Goal: Task Accomplishment & Management: Use online tool/utility

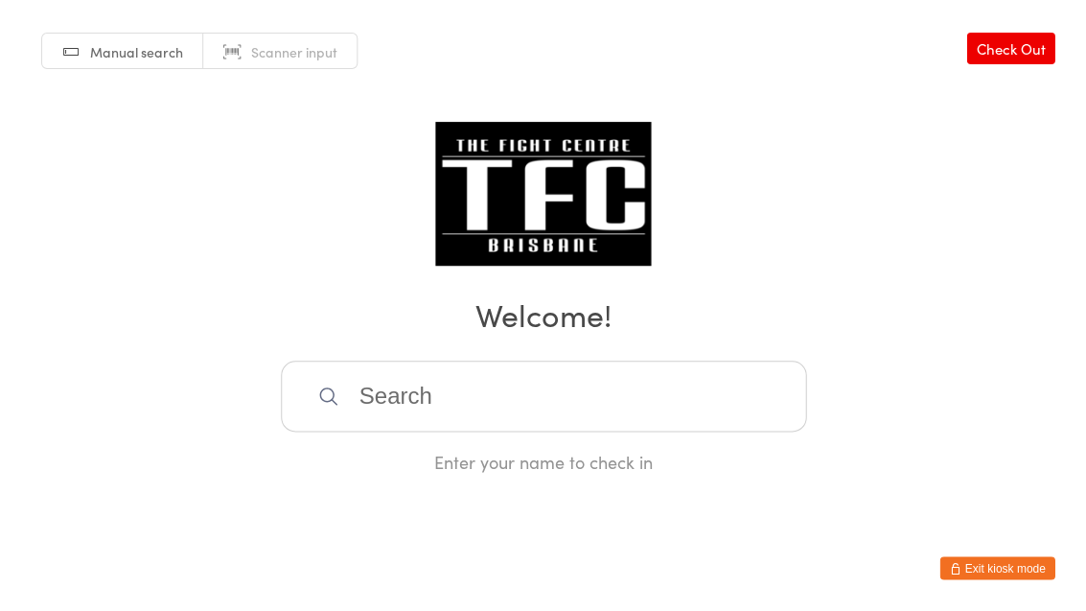
click at [566, 380] on input "search" at bounding box center [543, 395] width 525 height 71
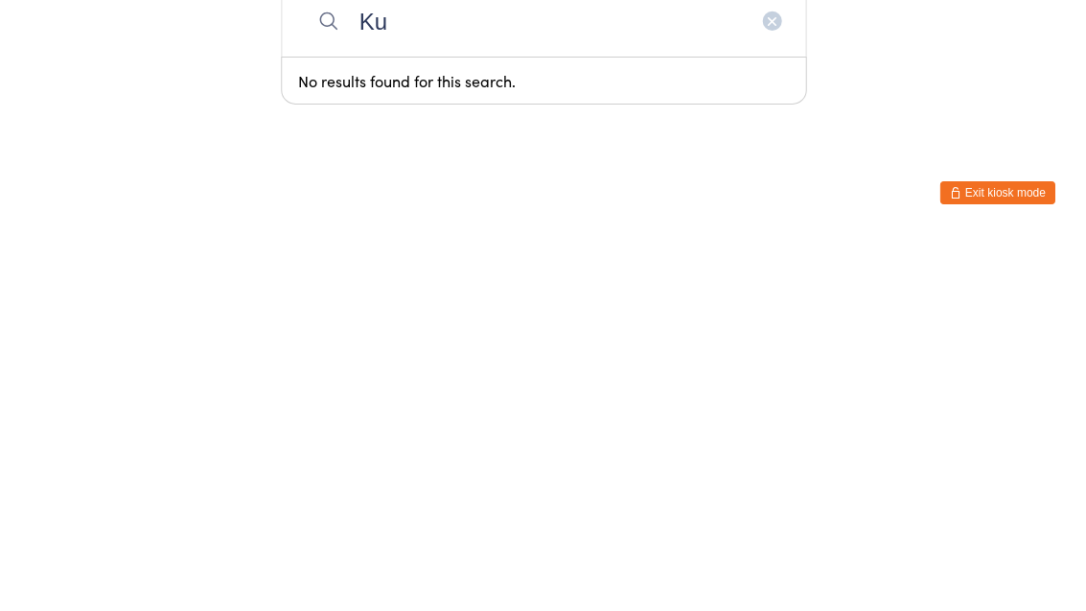
type input "K"
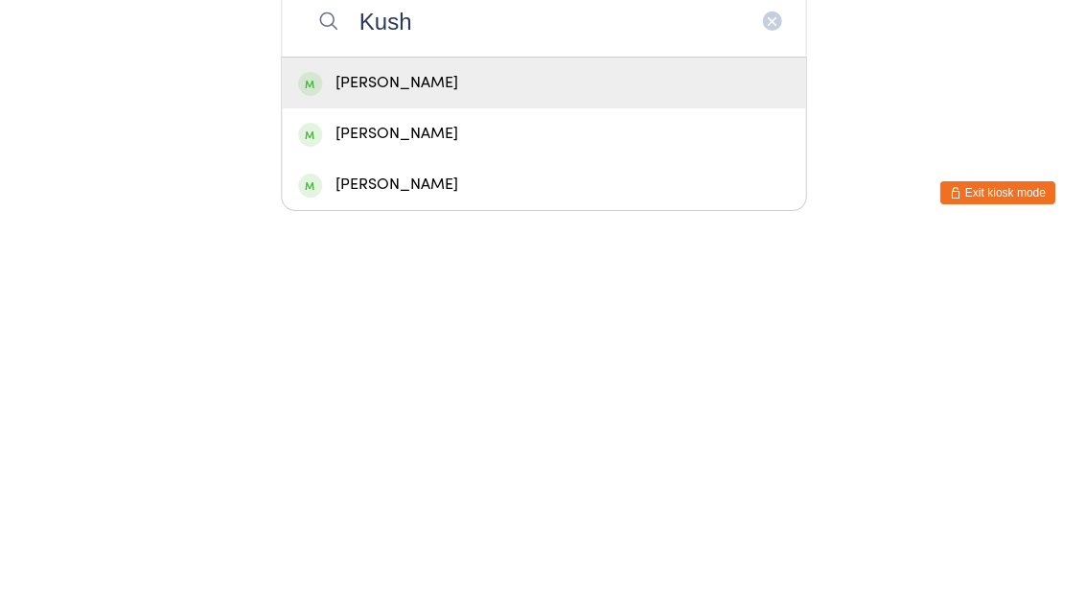
type input "Kush"
click at [465, 445] on div "[PERSON_NAME]" at bounding box center [543, 458] width 491 height 26
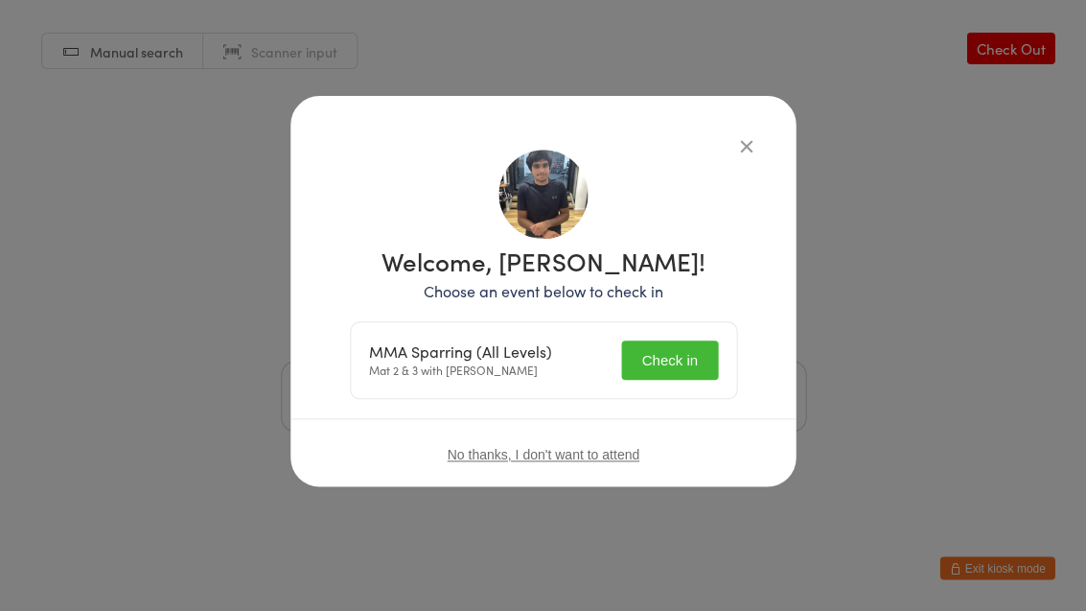
click at [676, 350] on button "Check in" at bounding box center [669, 359] width 96 height 39
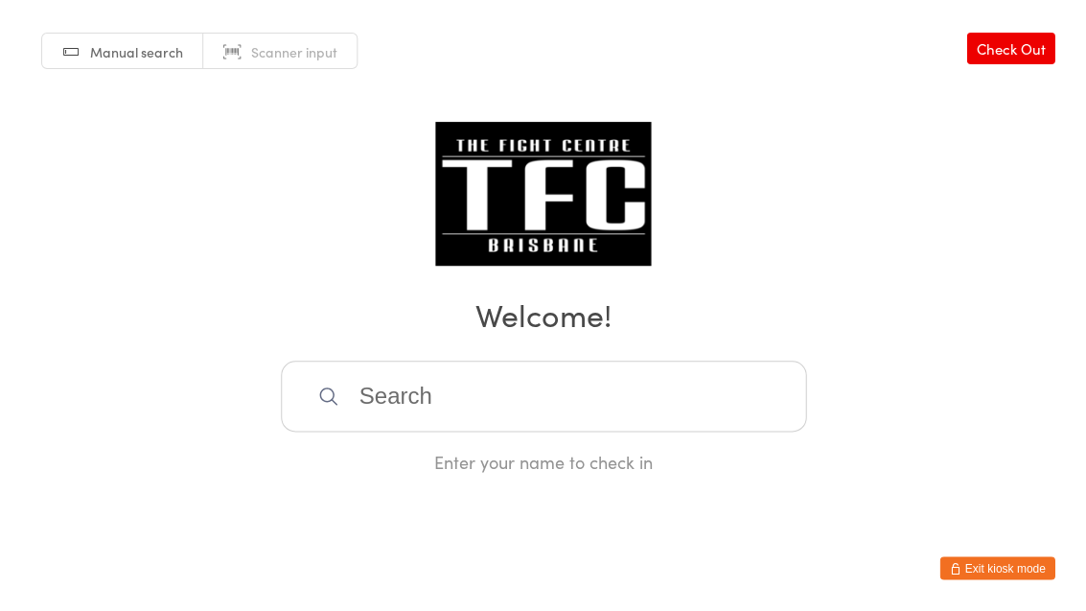
click at [609, 410] on input "search" at bounding box center [543, 395] width 525 height 71
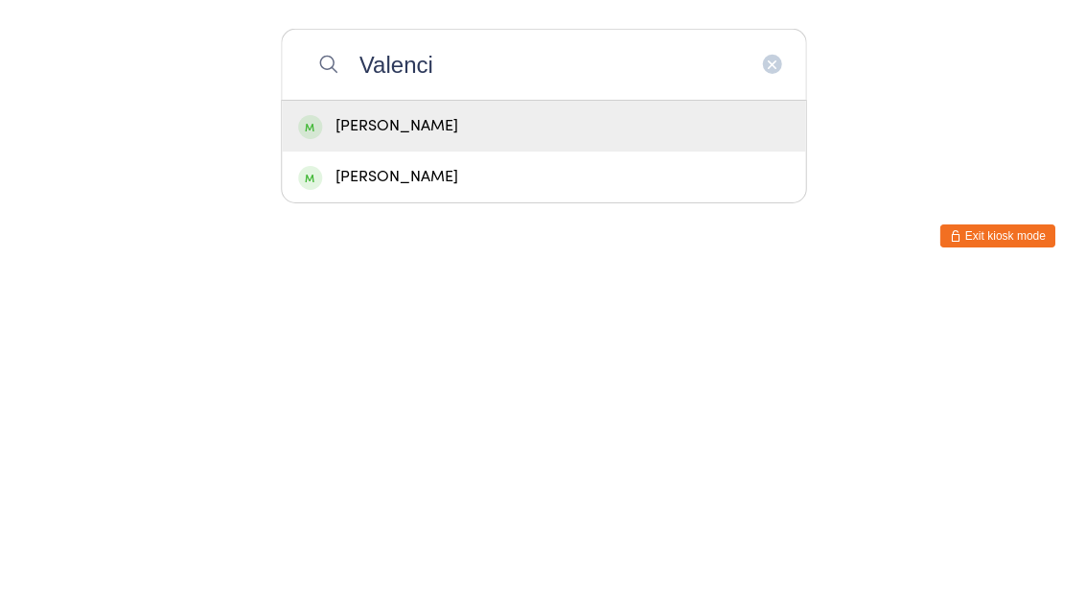
type input "Valenci"
click at [522, 445] on div "[PERSON_NAME]" at bounding box center [543, 458] width 491 height 26
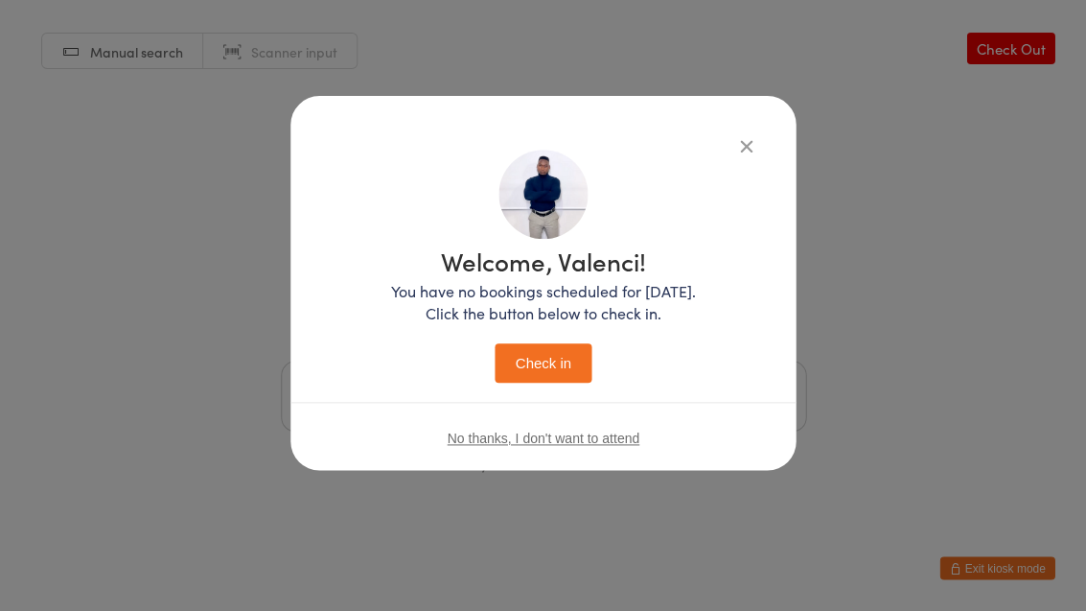
click at [553, 362] on button "Check in" at bounding box center [543, 362] width 96 height 39
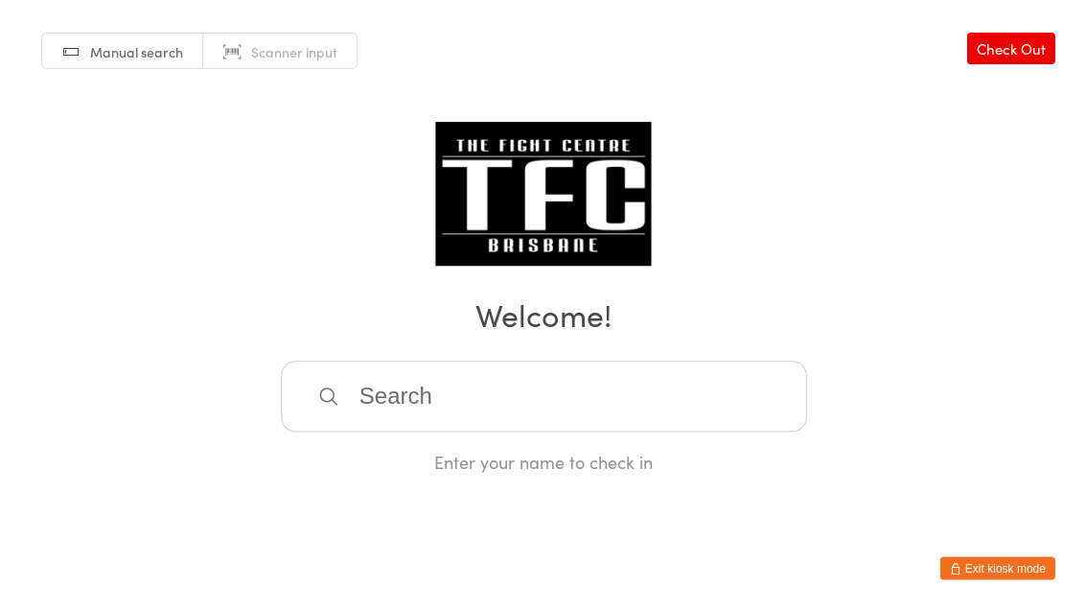
click at [436, 394] on input "search" at bounding box center [543, 395] width 525 height 71
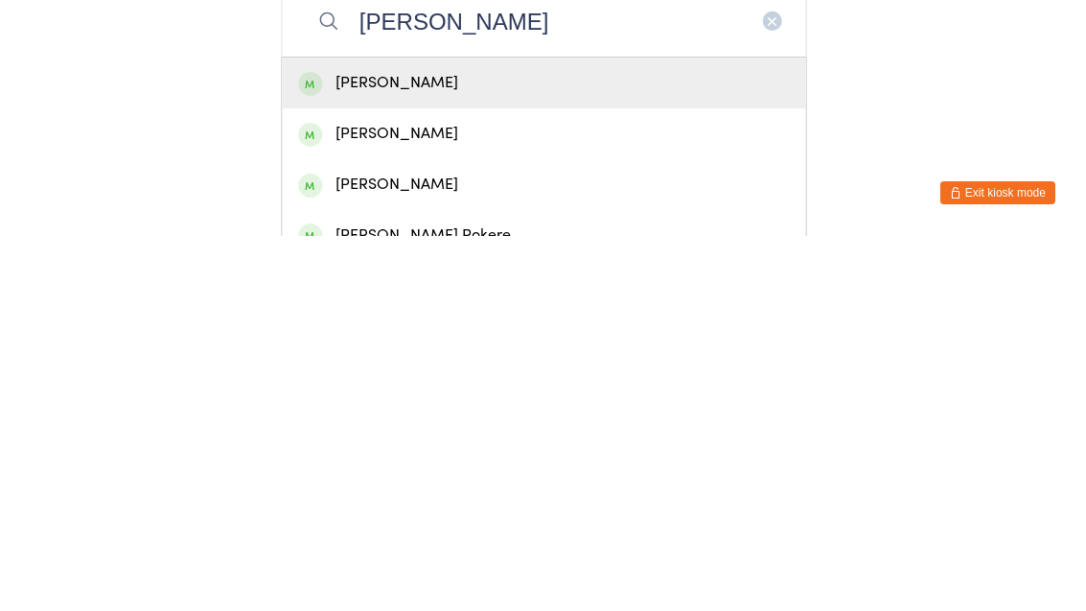
type input "[PERSON_NAME]"
click at [496, 445] on div "[PERSON_NAME]" at bounding box center [543, 458] width 491 height 26
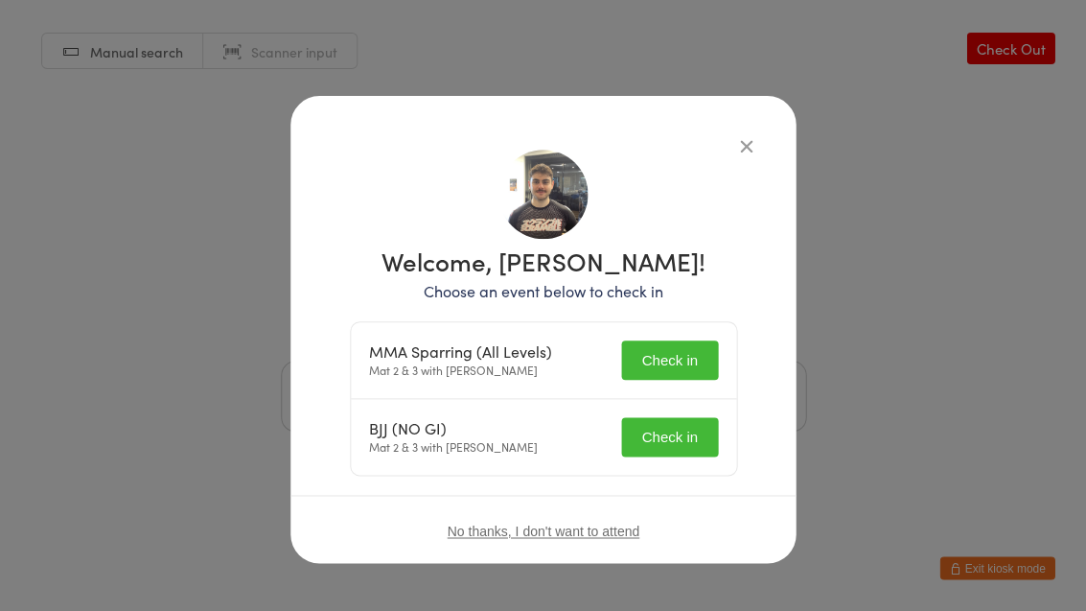
click at [685, 347] on button "Check in" at bounding box center [669, 359] width 96 height 39
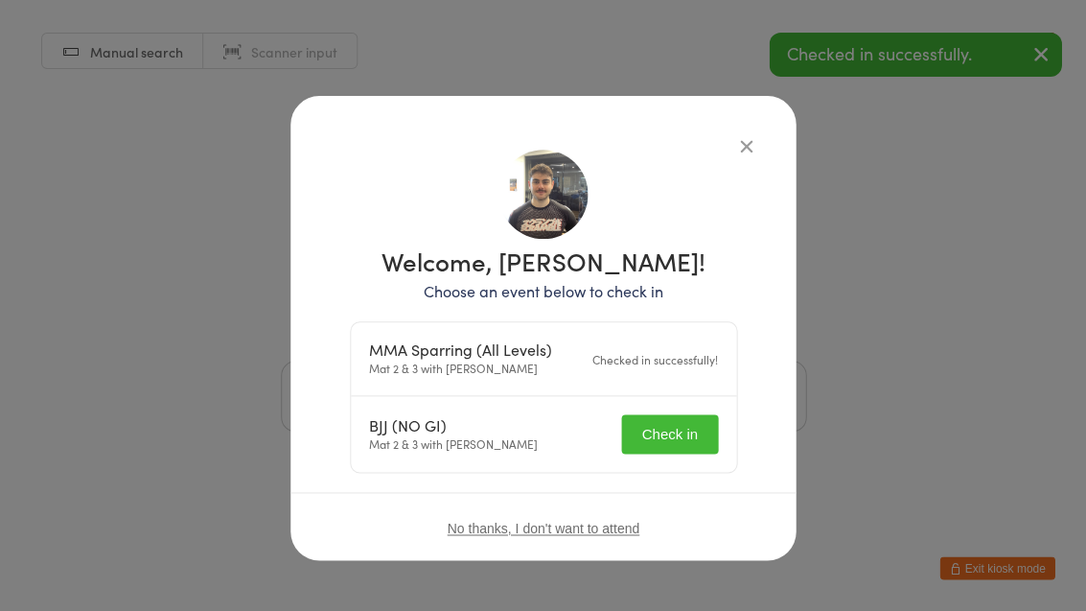
click at [673, 459] on div "BJJ (NO GI) Mat 2 & 3 with [PERSON_NAME] Check in" at bounding box center [543, 434] width 385 height 76
click at [679, 436] on button "Check in" at bounding box center [669, 433] width 96 height 39
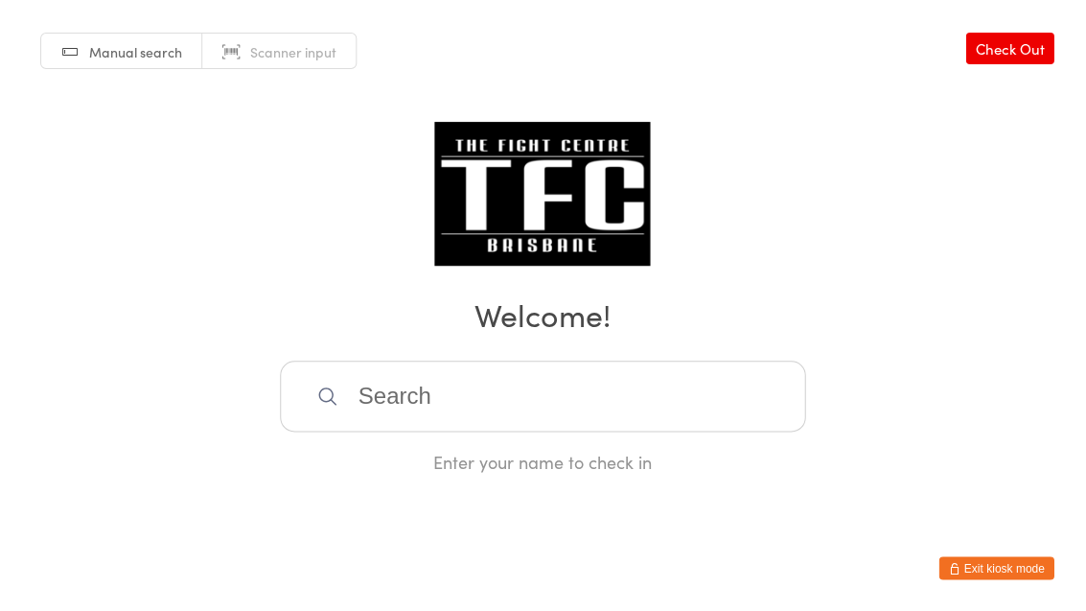
click at [136, 63] on link "Manual search" at bounding box center [122, 52] width 161 height 36
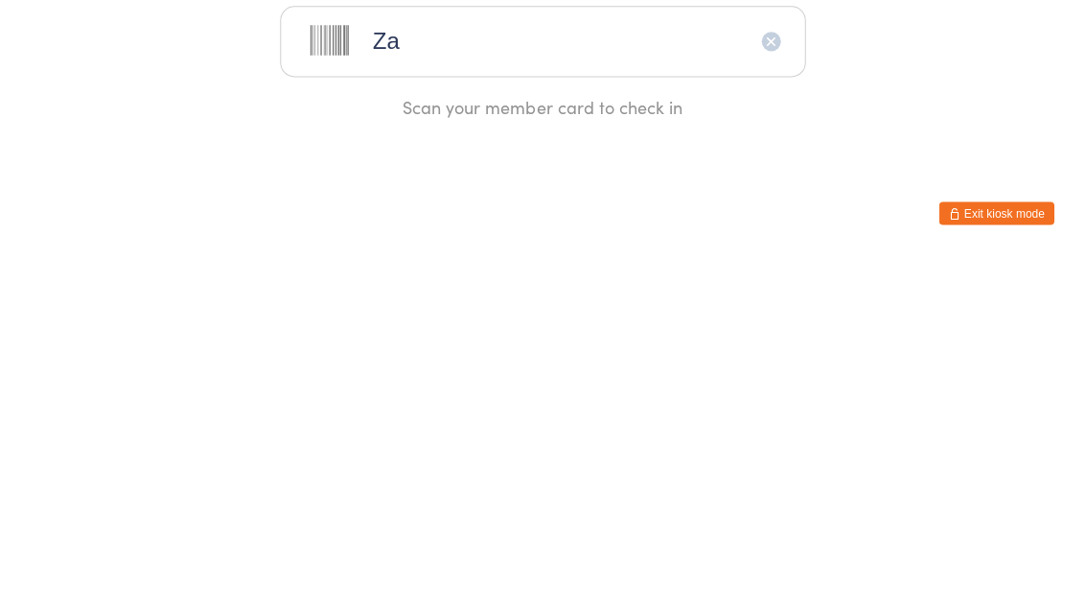
type input "Zai"
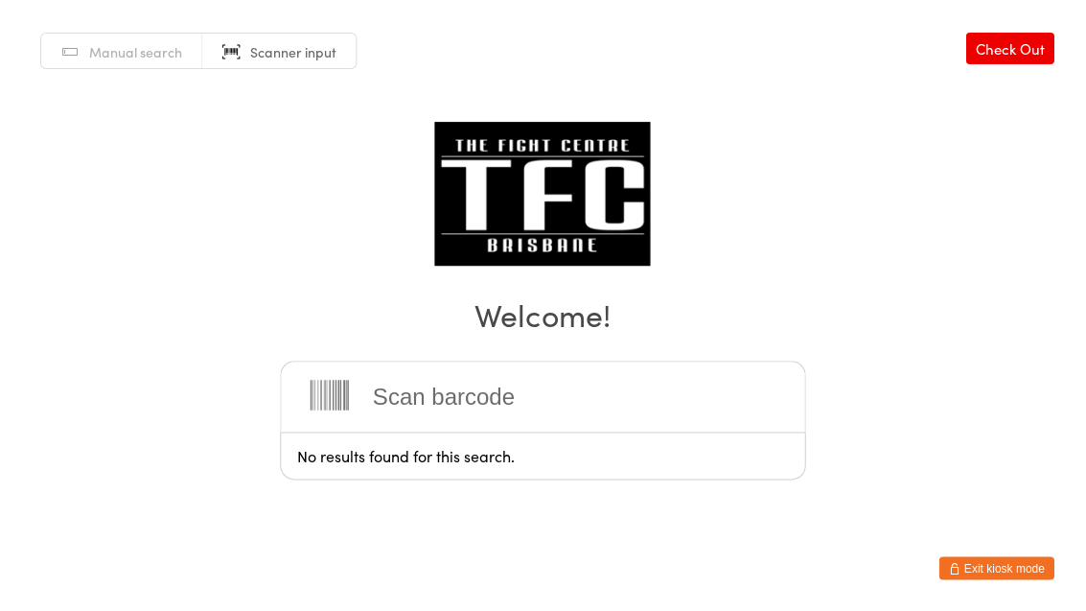
type input "D"
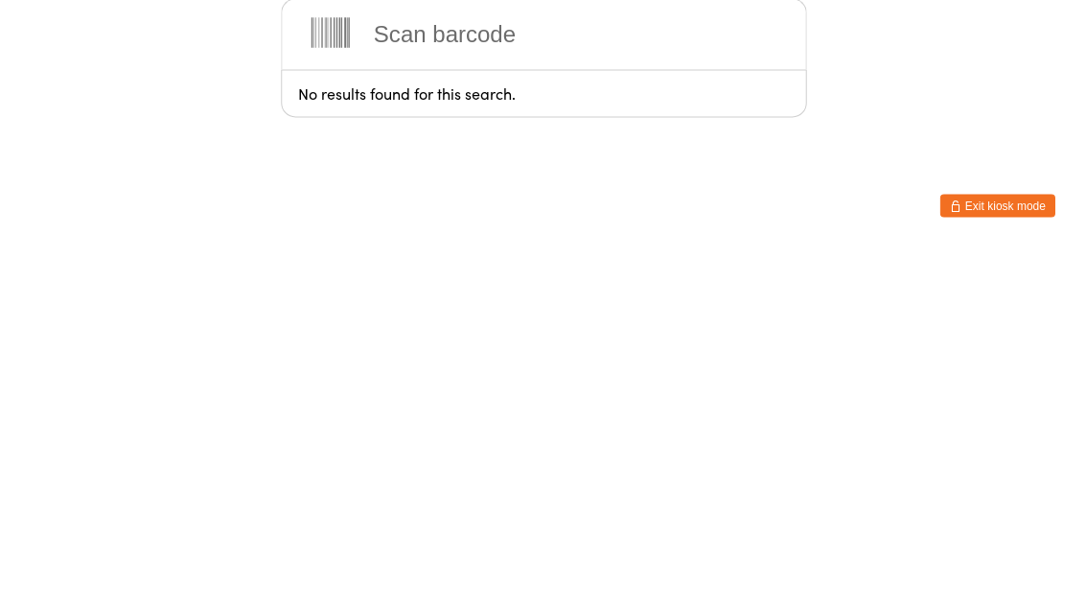
click at [326, 380] on icon at bounding box center [330, 395] width 38 height 30
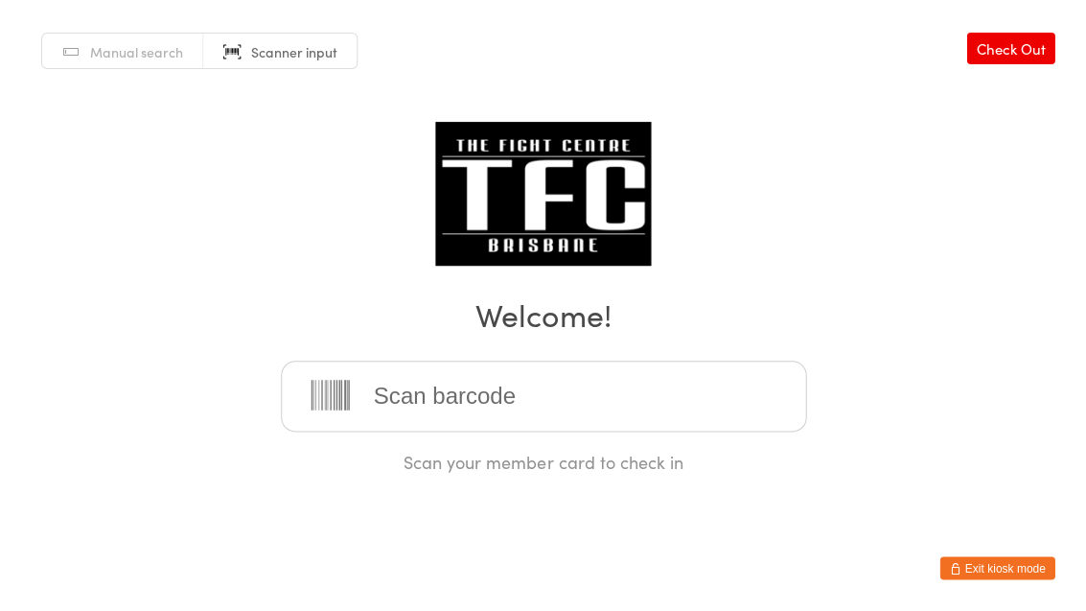
click at [412, 393] on input "search" at bounding box center [543, 395] width 525 height 71
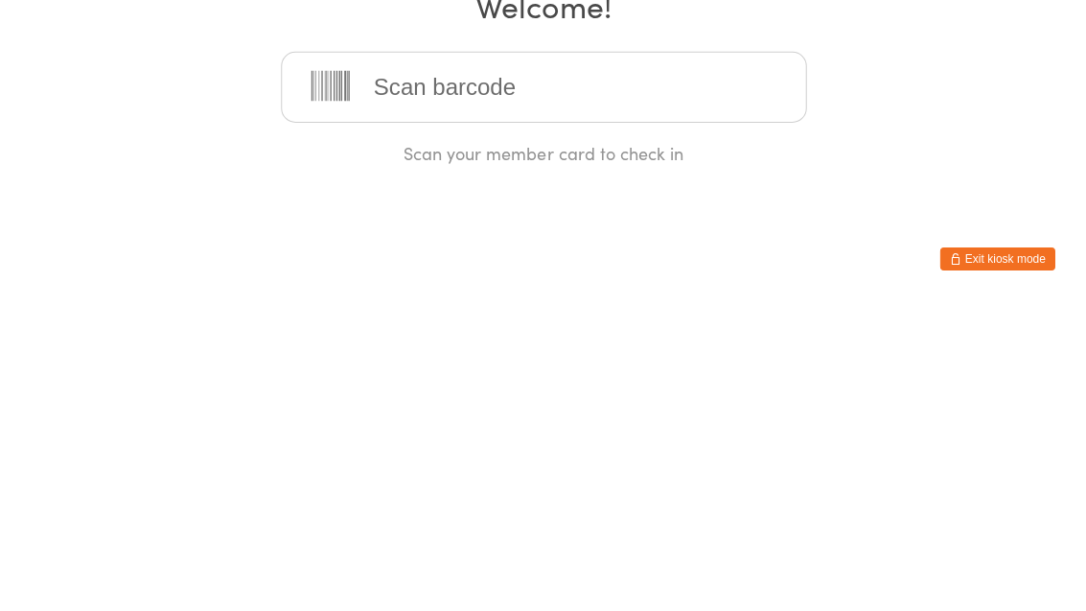
click at [318, 380] on icon at bounding box center [330, 395] width 38 height 30
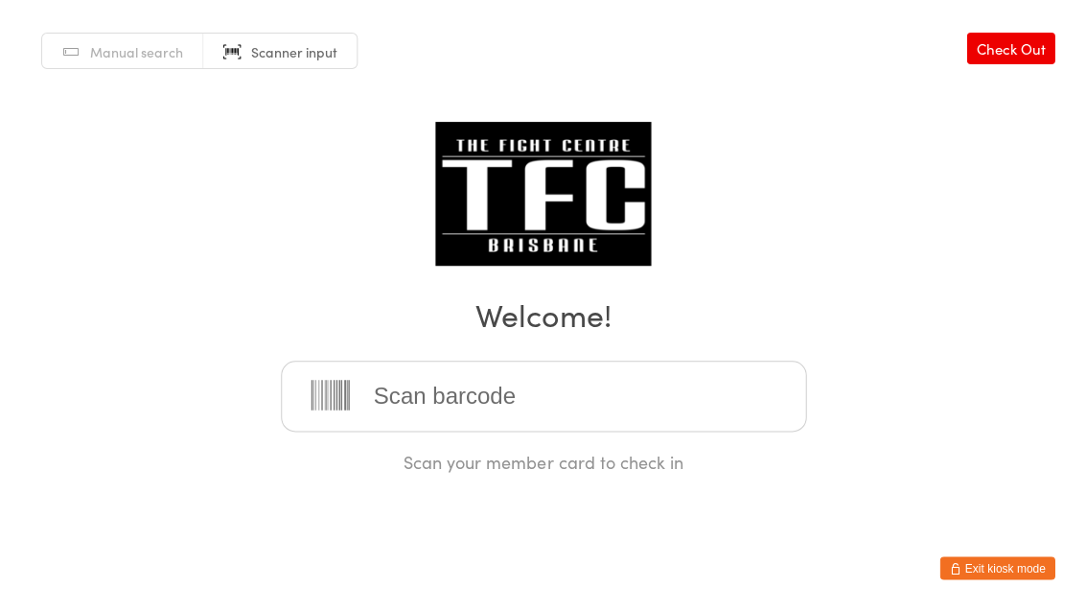
click at [317, 406] on icon at bounding box center [330, 396] width 51 height 38
click at [341, 409] on icon at bounding box center [330, 395] width 38 height 30
click at [508, 419] on input "search" at bounding box center [543, 395] width 525 height 71
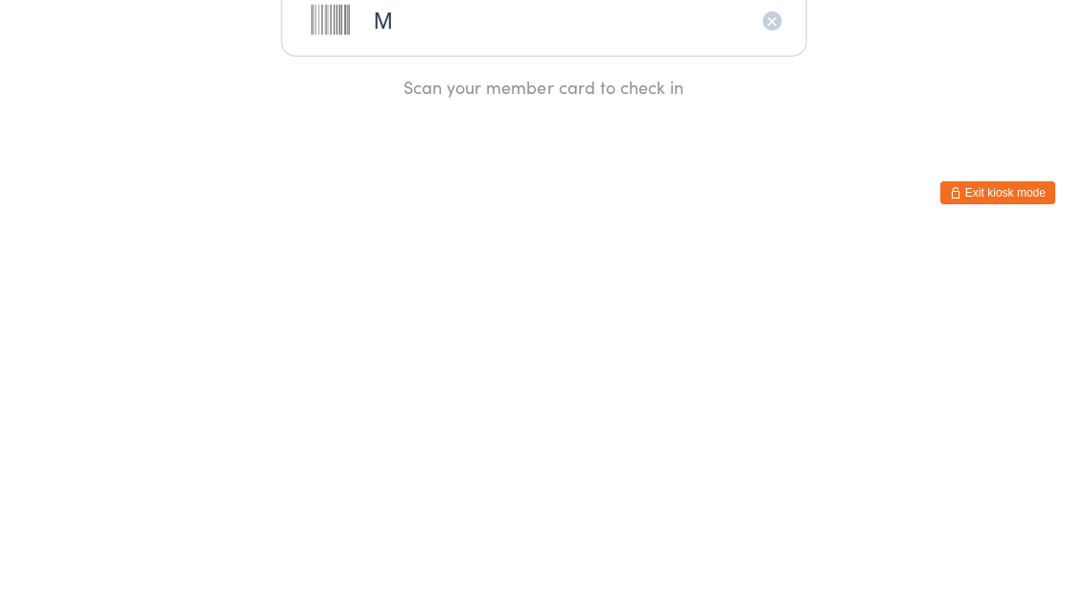
type input "Mi"
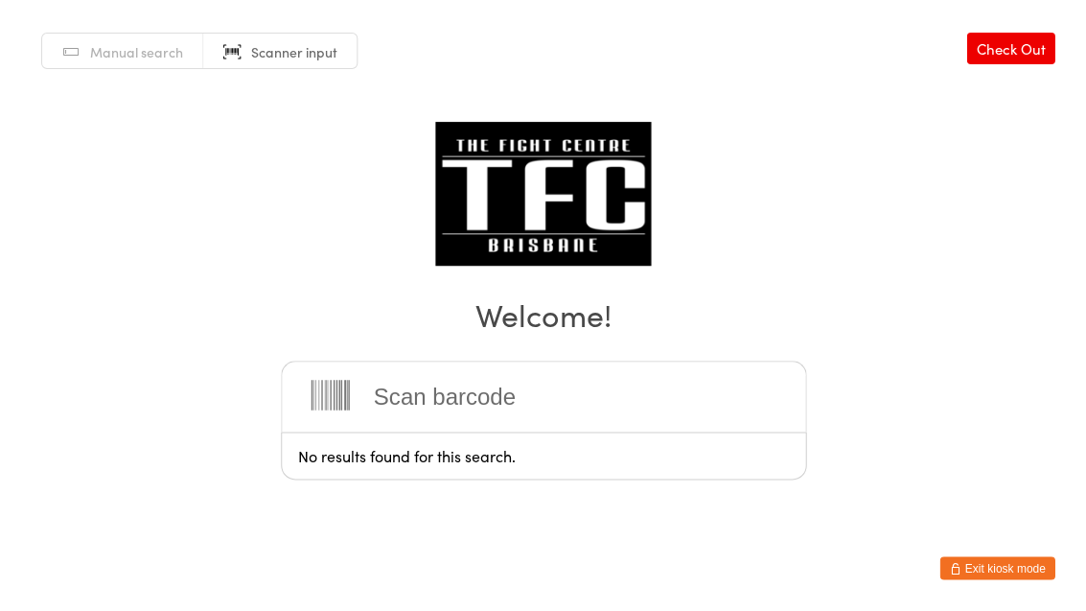
type input "C"
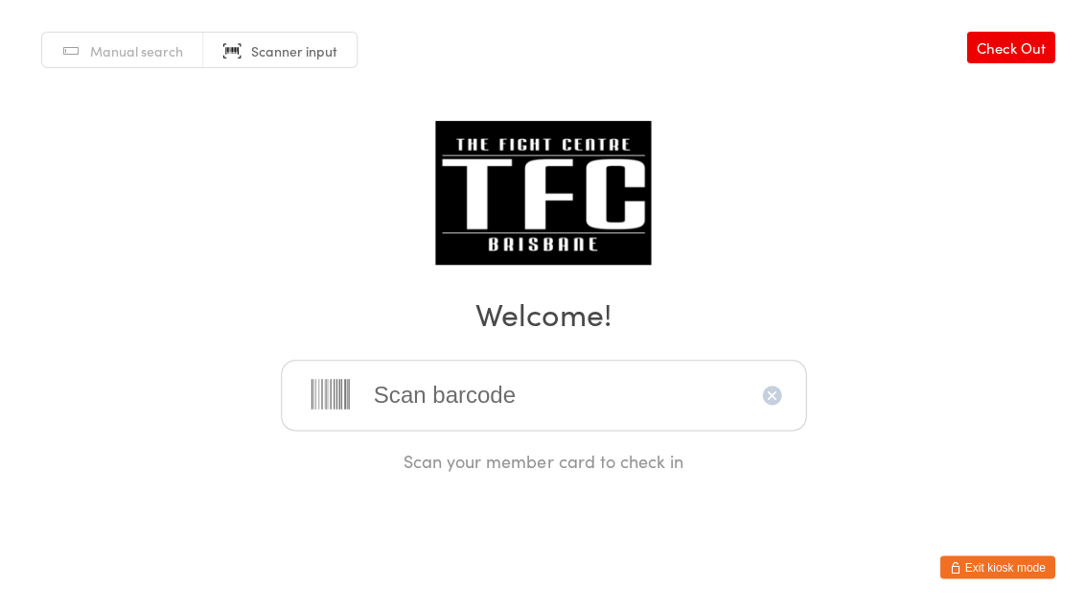
type input "H"
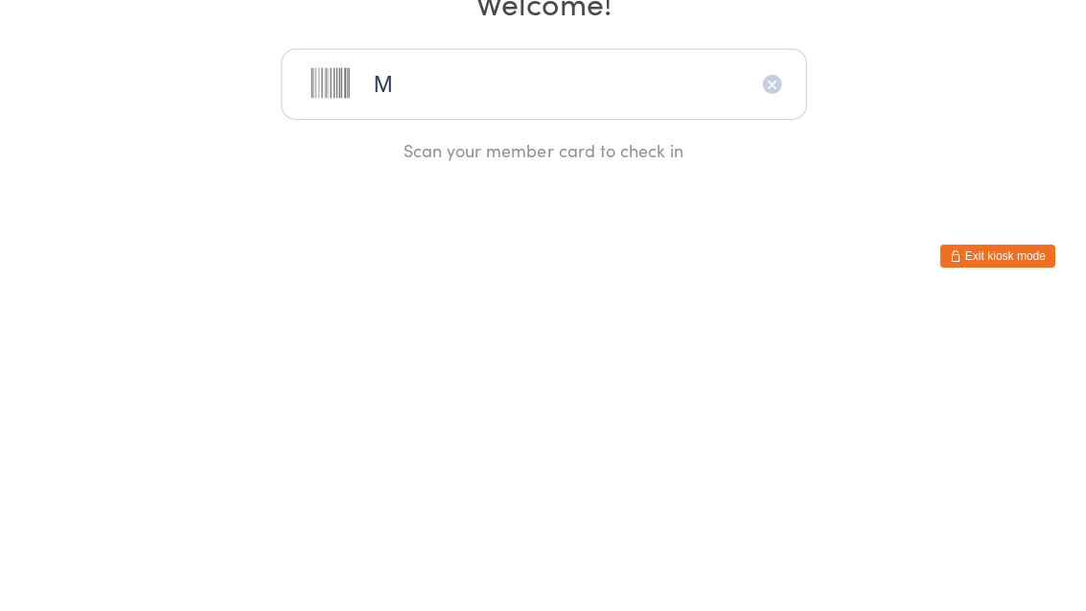
type input "Mi"
type input "Cha"
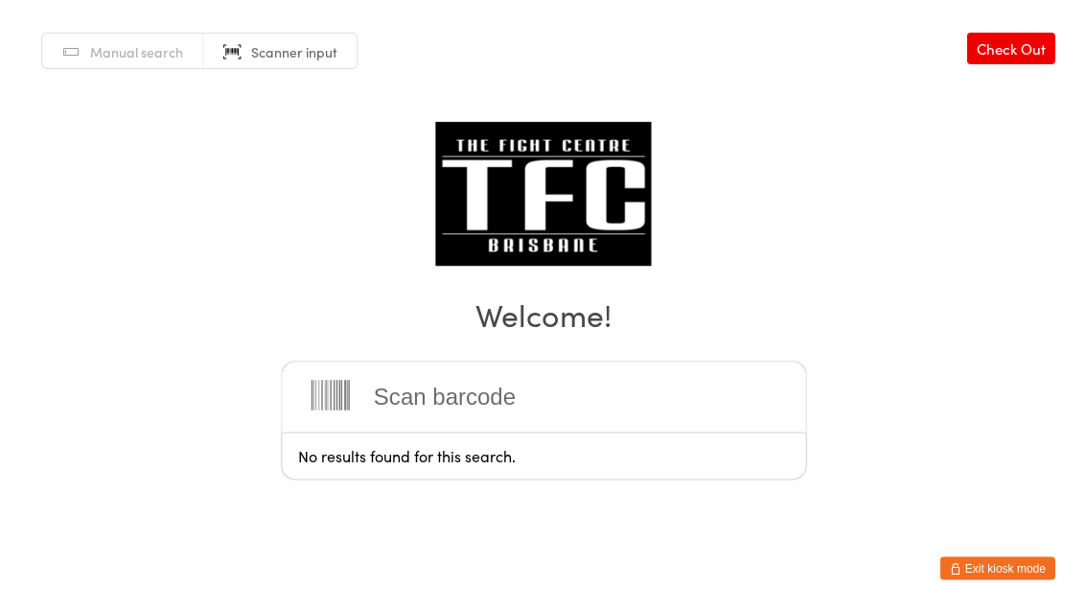
type input "E"
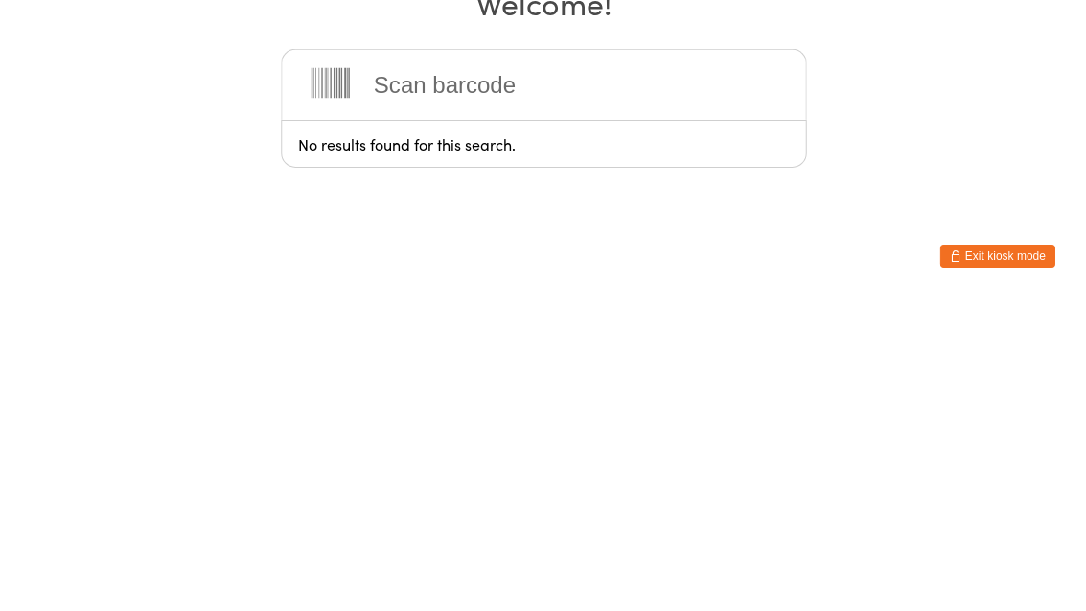
click at [731, 360] on input "search" at bounding box center [543, 395] width 525 height 71
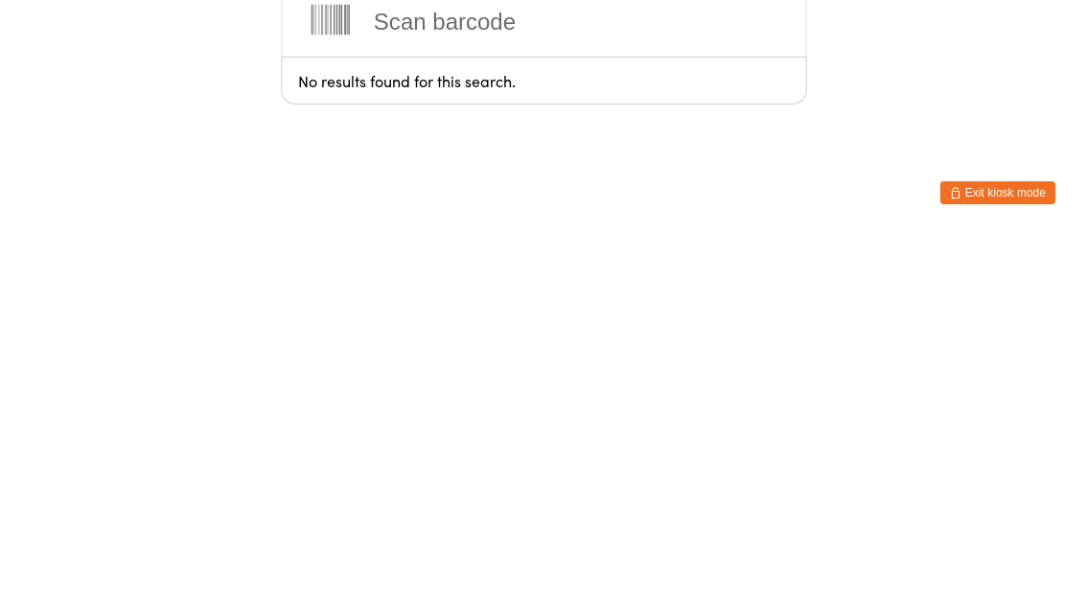
click at [475, 360] on input "search" at bounding box center [543, 395] width 525 height 71
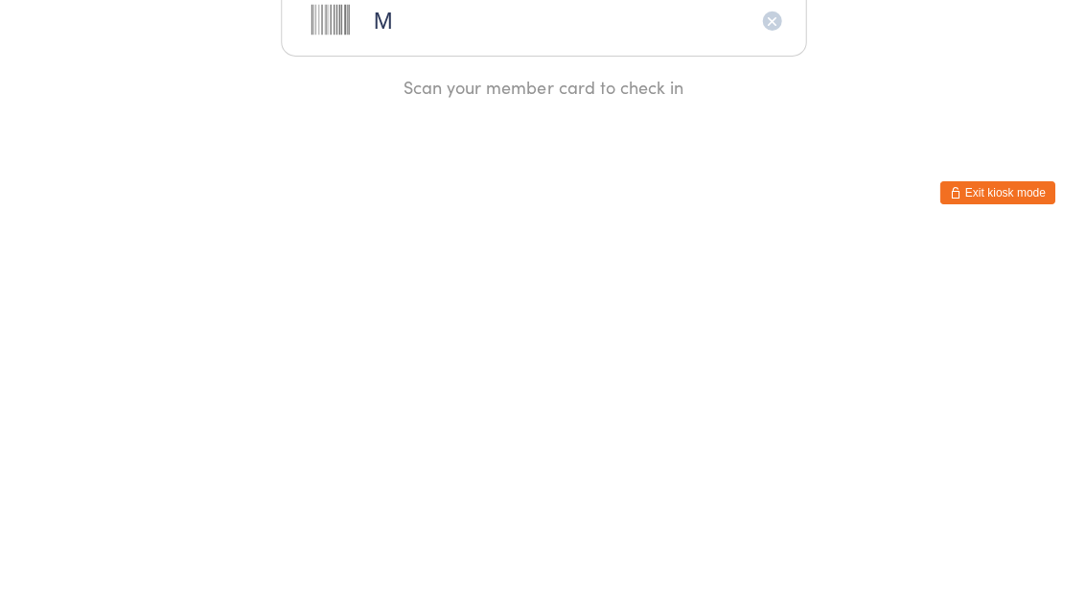
type input "Mi"
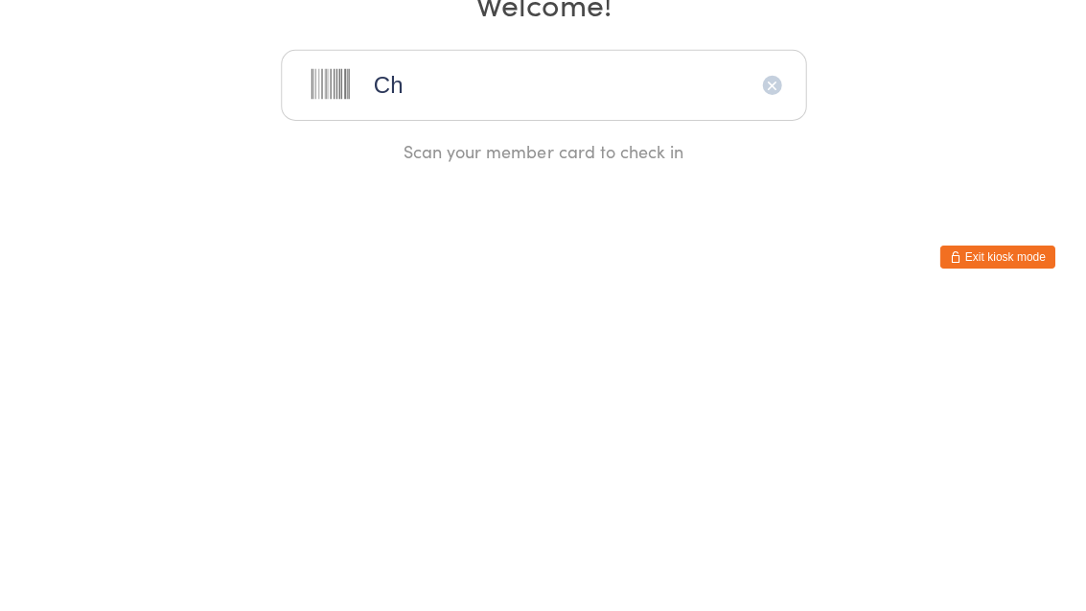
type input "Cha"
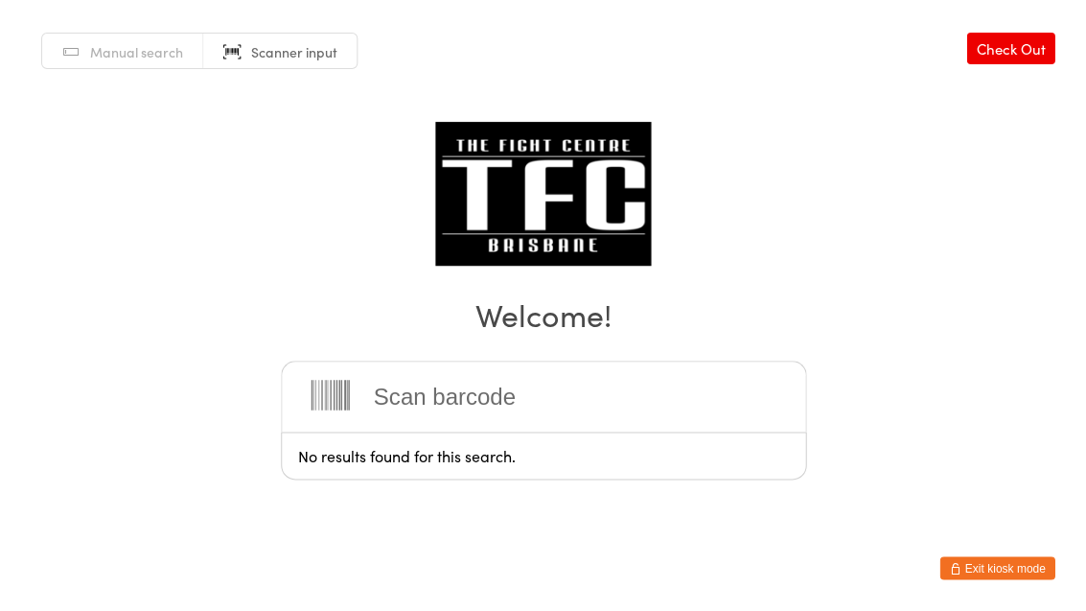
type input "E"
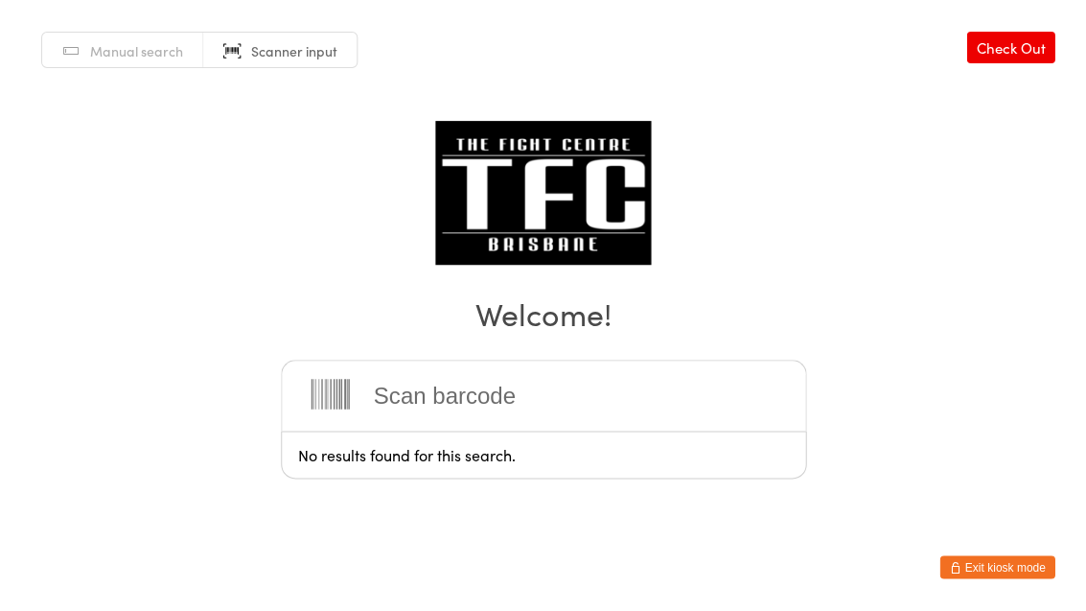
click at [864, 148] on div "Manual search Scanner input Check Out Welcome! No results found for this search…" at bounding box center [543, 237] width 1086 height 474
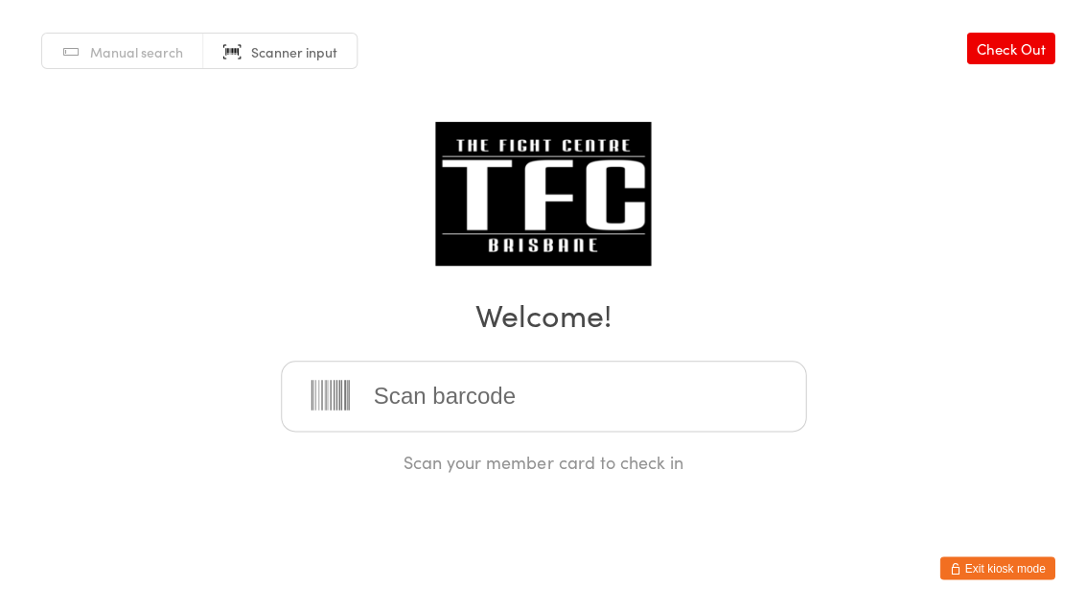
click at [516, 395] on input "search" at bounding box center [543, 395] width 525 height 71
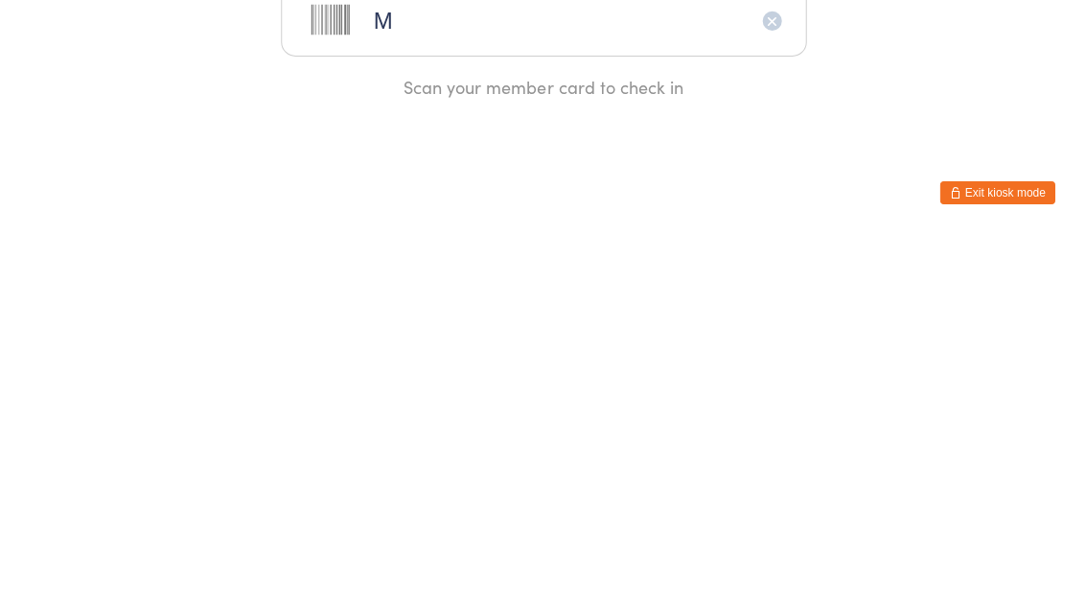
type input "Mi"
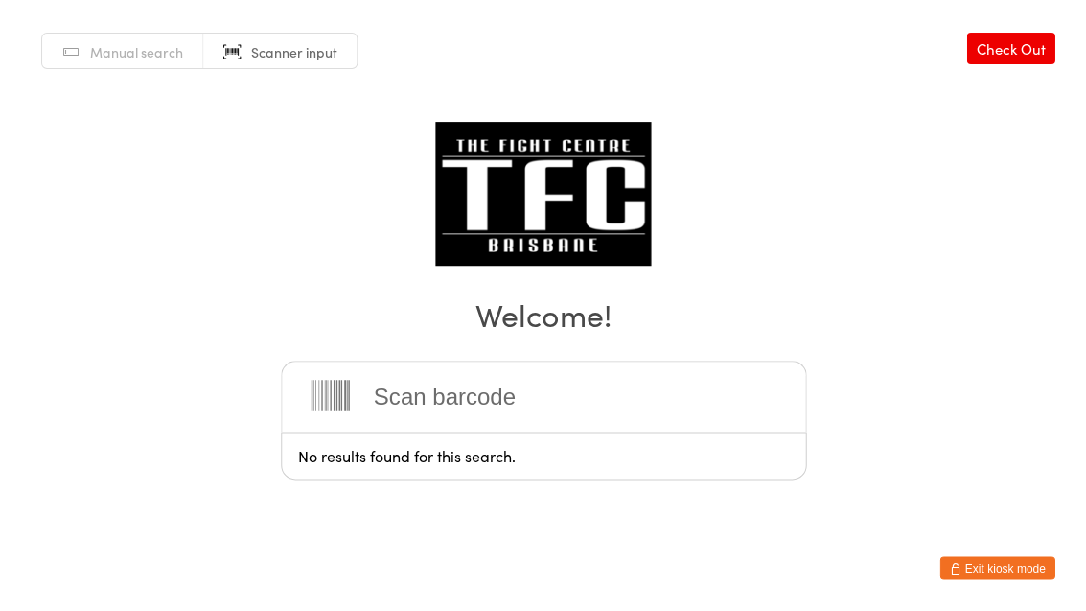
type input "H"
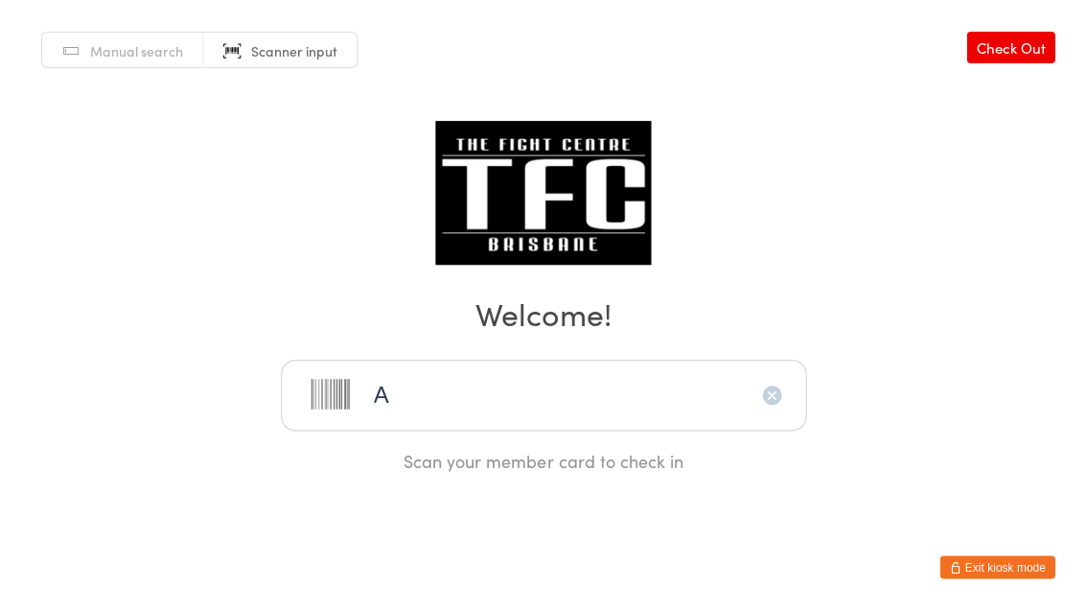
type input "Ae"
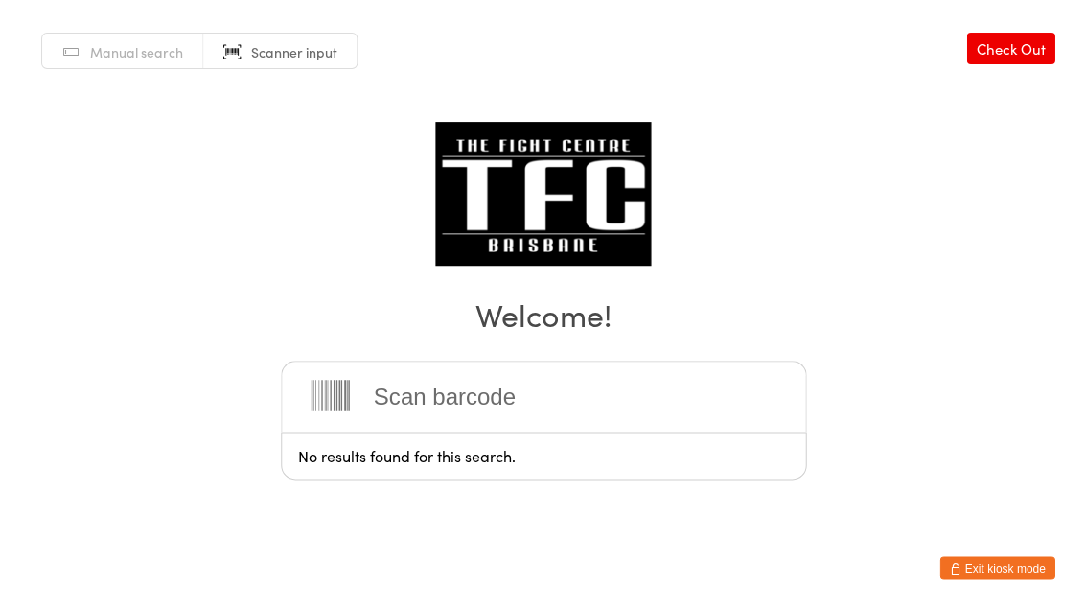
type input "L"
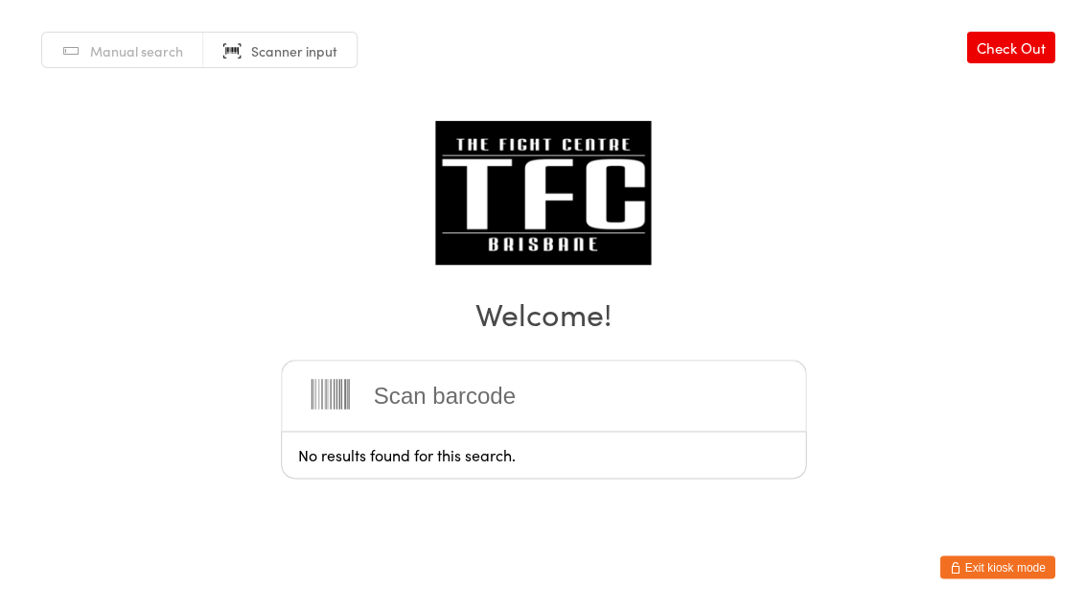
click at [148, 56] on span "Manual search" at bounding box center [136, 51] width 93 height 19
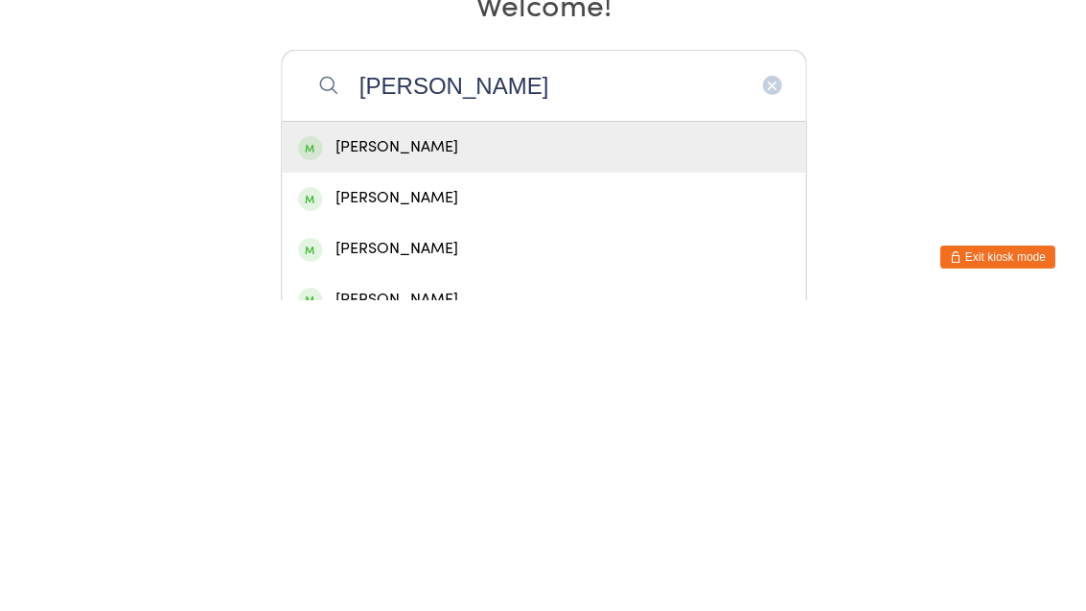
type input "[PERSON_NAME]"
click at [425, 445] on div "[PERSON_NAME]" at bounding box center [543, 458] width 491 height 26
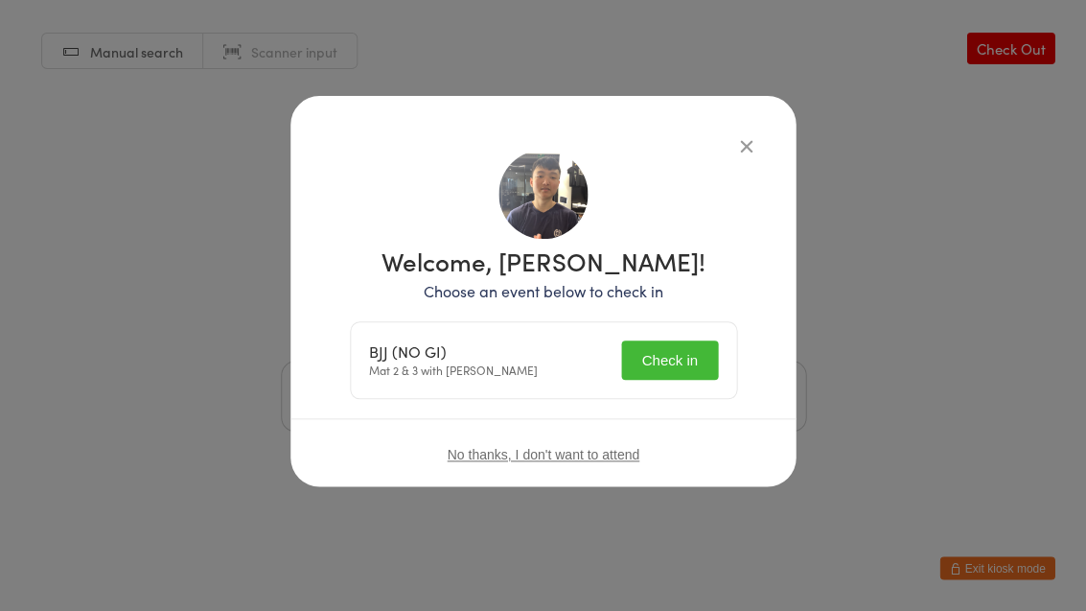
click at [643, 360] on button "Check in" at bounding box center [669, 359] width 96 height 39
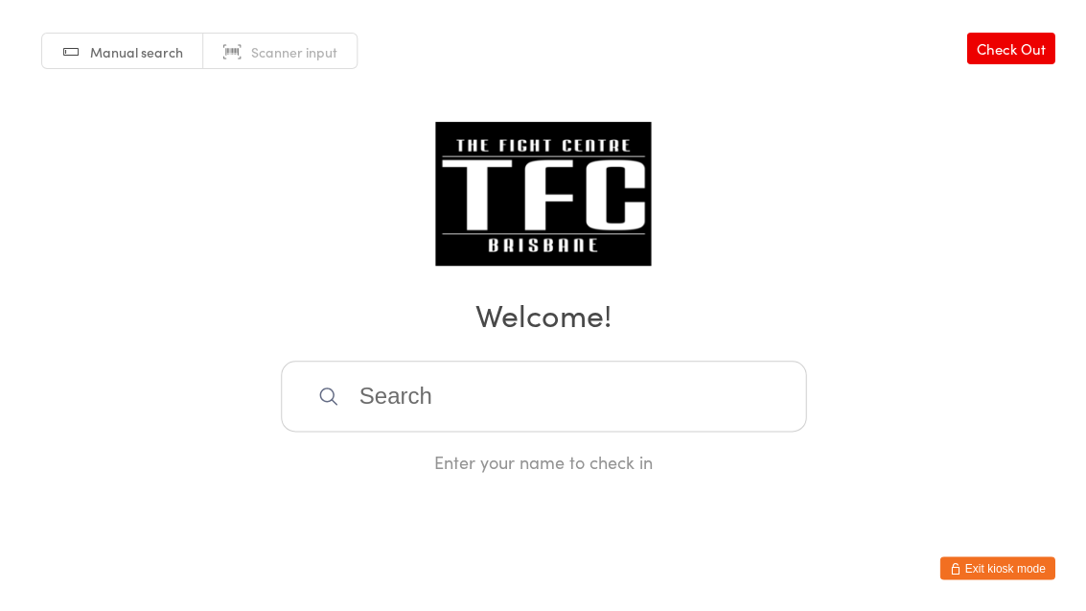
click at [495, 420] on input "search" at bounding box center [543, 395] width 525 height 71
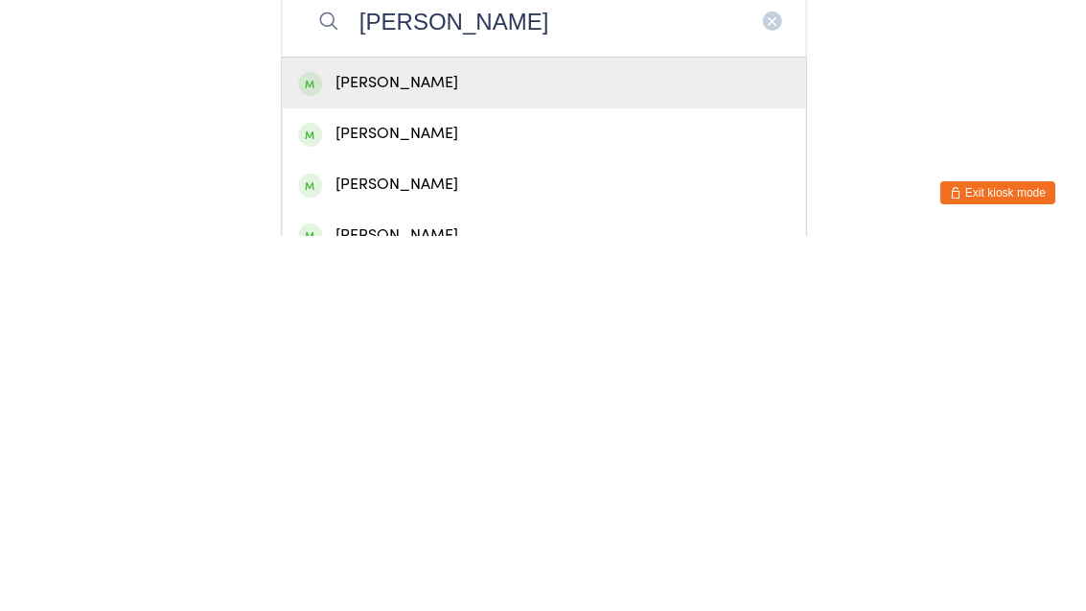
type input "[PERSON_NAME]"
click at [641, 445] on div "[PERSON_NAME]" at bounding box center [543, 458] width 491 height 26
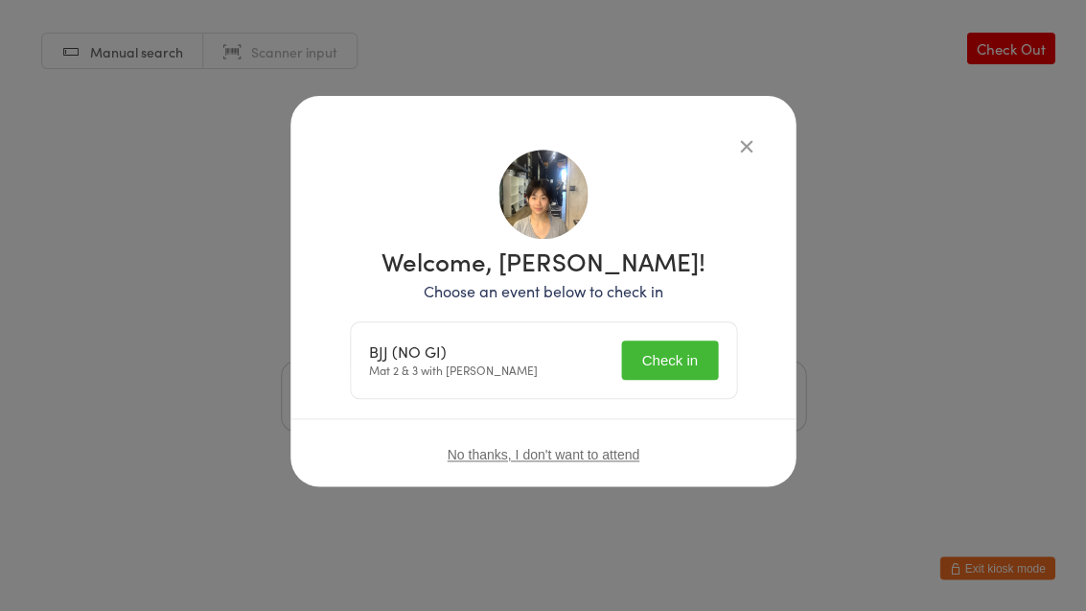
click at [678, 350] on button "Check in" at bounding box center [669, 359] width 96 height 39
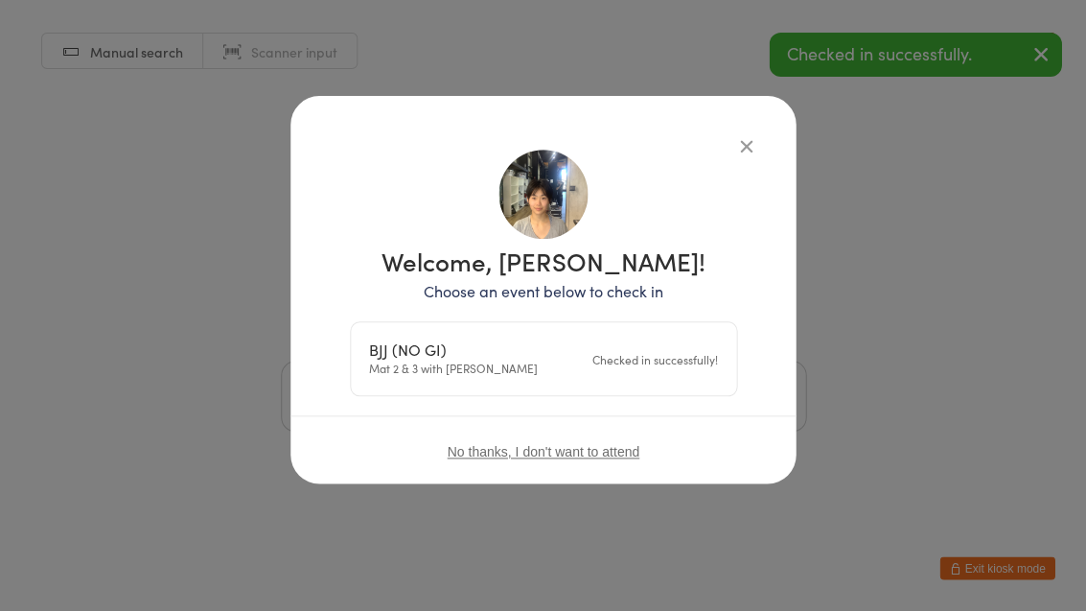
click at [873, 423] on div "Manual search Scanner input Check Out Welcome! Enter your name to check in" at bounding box center [543, 237] width 1086 height 474
